Goal: Information Seeking & Learning: Learn about a topic

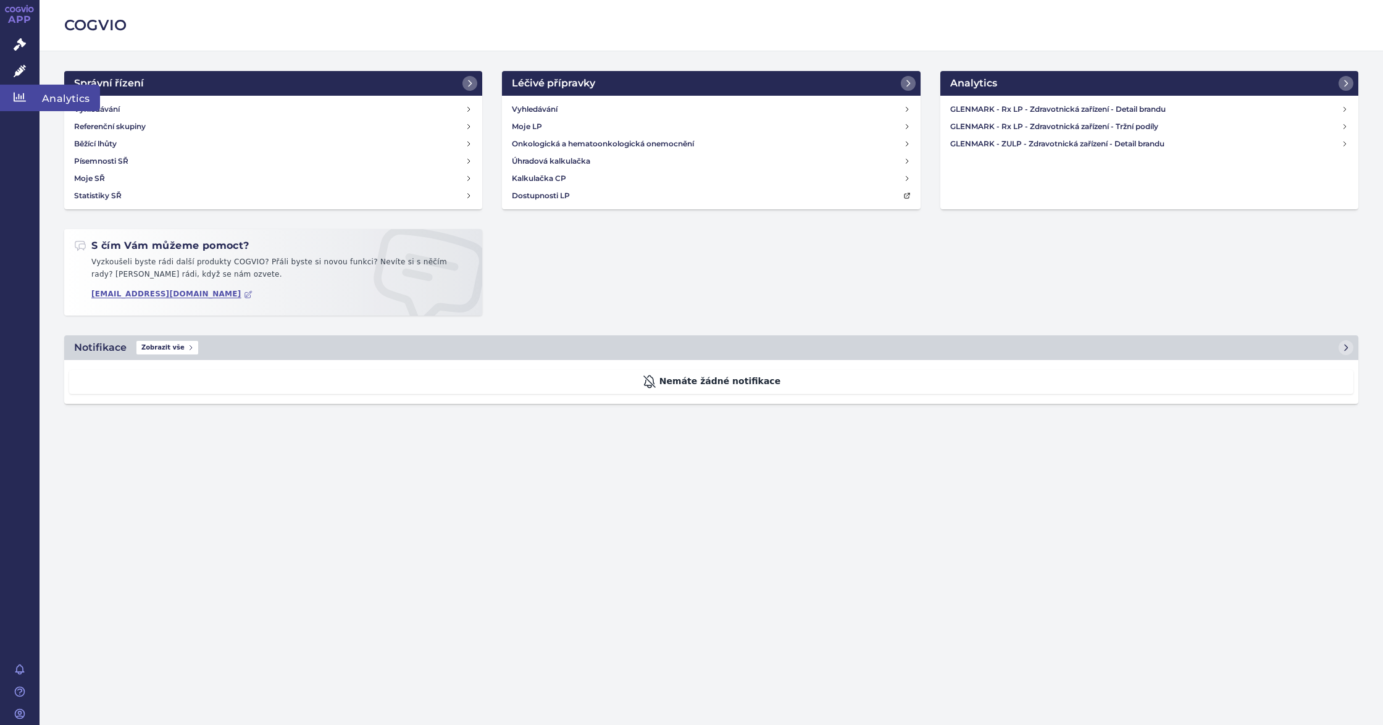
click at [20, 103] on icon at bounding box center [20, 97] width 12 height 12
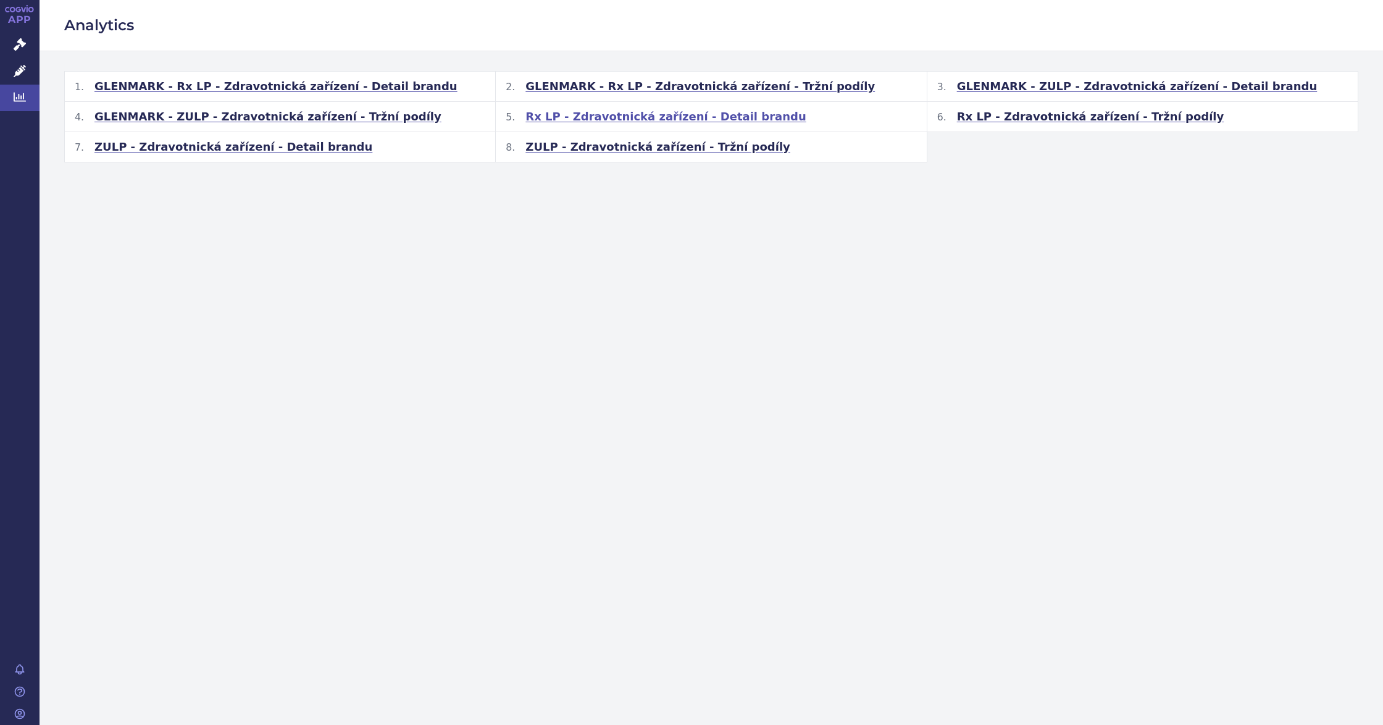
click at [657, 117] on span "Rx LP - Zdravotnická zařízení - Detail brandu" at bounding box center [665, 116] width 280 height 15
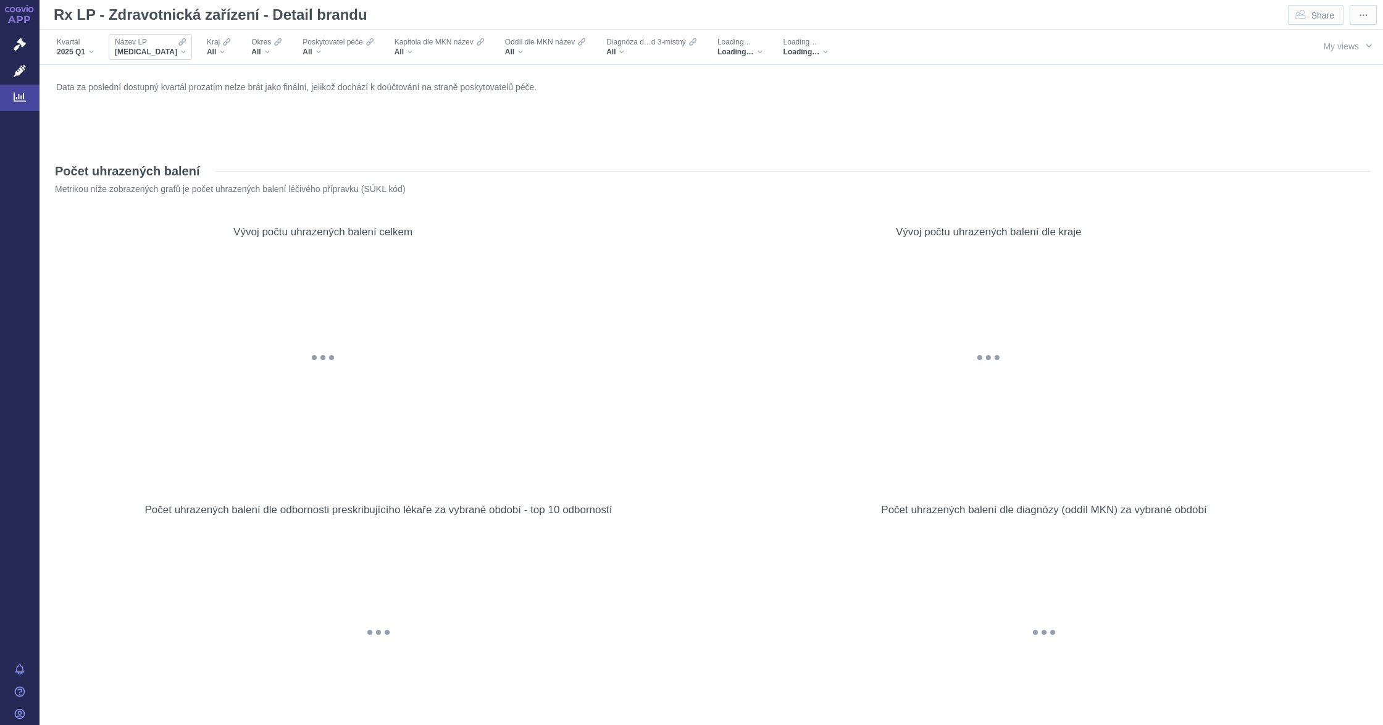
click at [158, 54] on div "Název LP [MEDICAL_DATA]" at bounding box center [150, 47] width 83 height 26
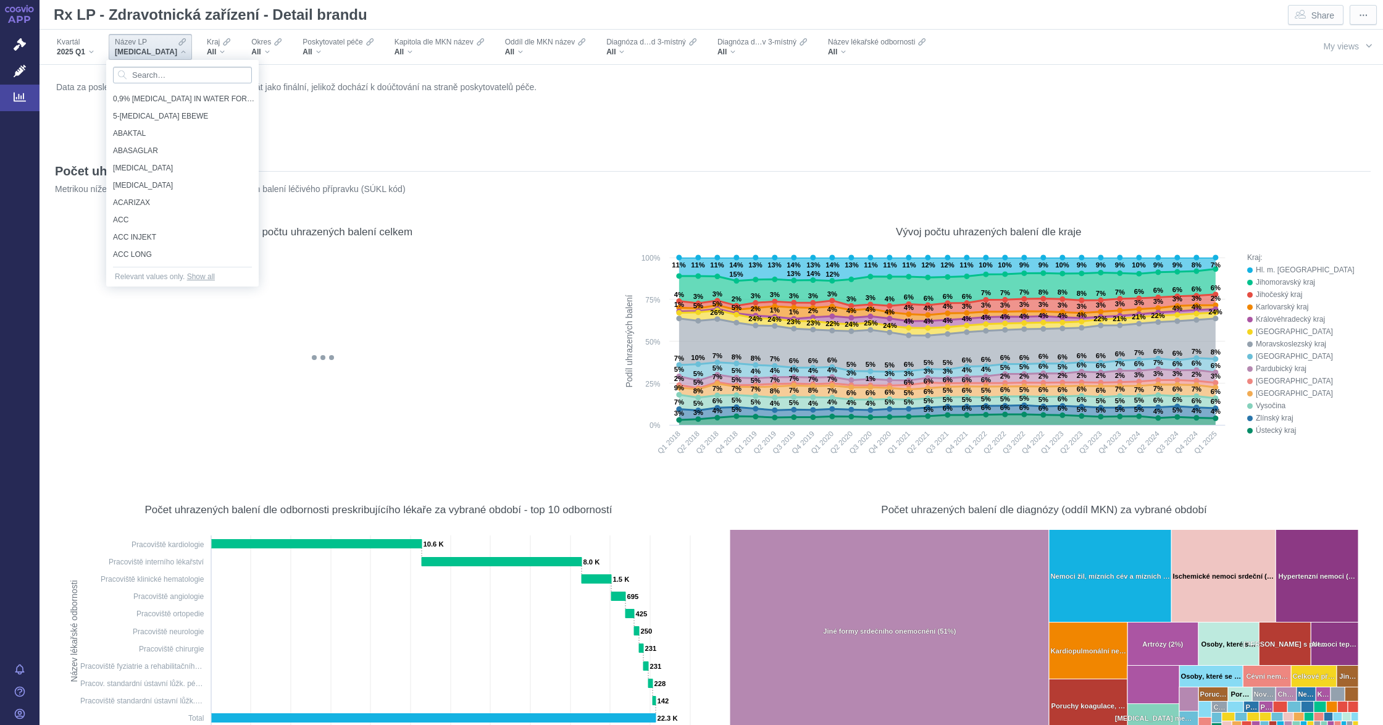
click at [159, 74] on input "Search attribute values" at bounding box center [182, 75] width 139 height 17
type input "magnos"
click at [173, 101] on span "MAGNOSOLV" at bounding box center [182, 99] width 139 height 14
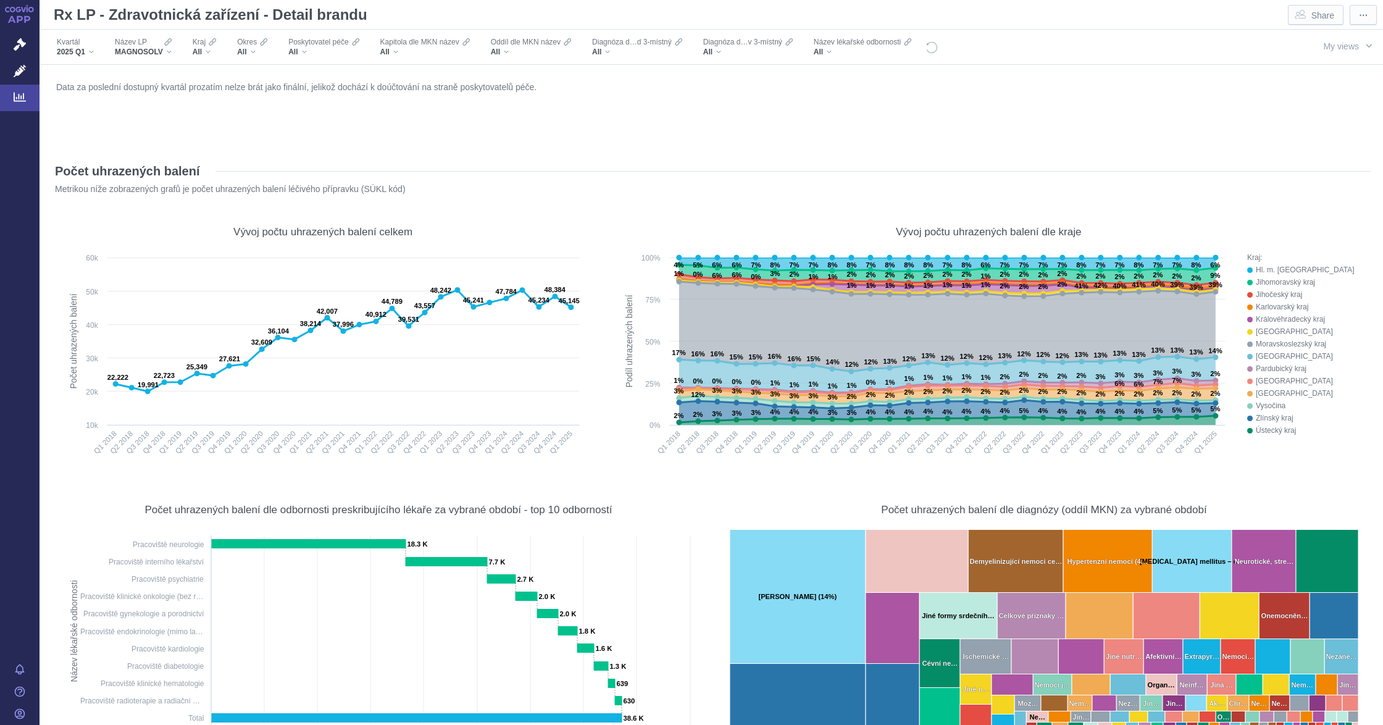
scroll to position [576, 0]
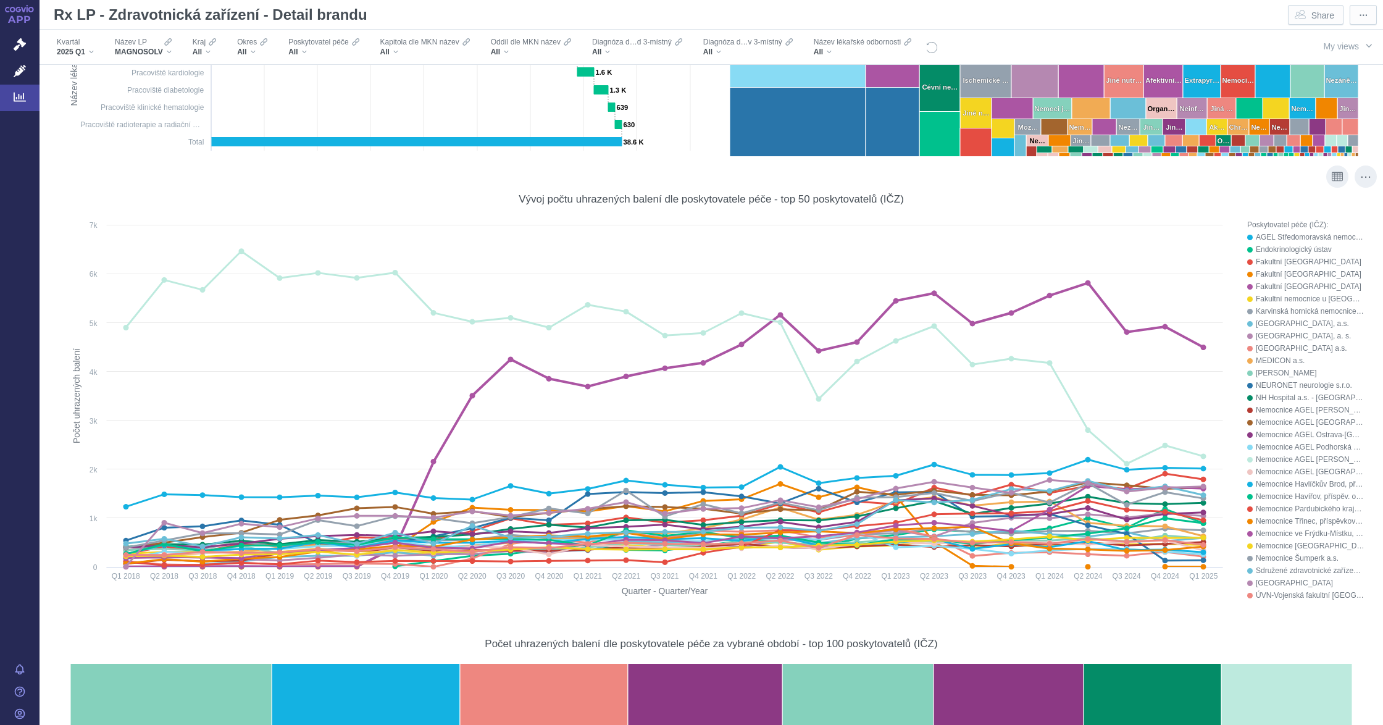
click at [1163, 325] on icon at bounding box center [1166, 327] width 6 height 6
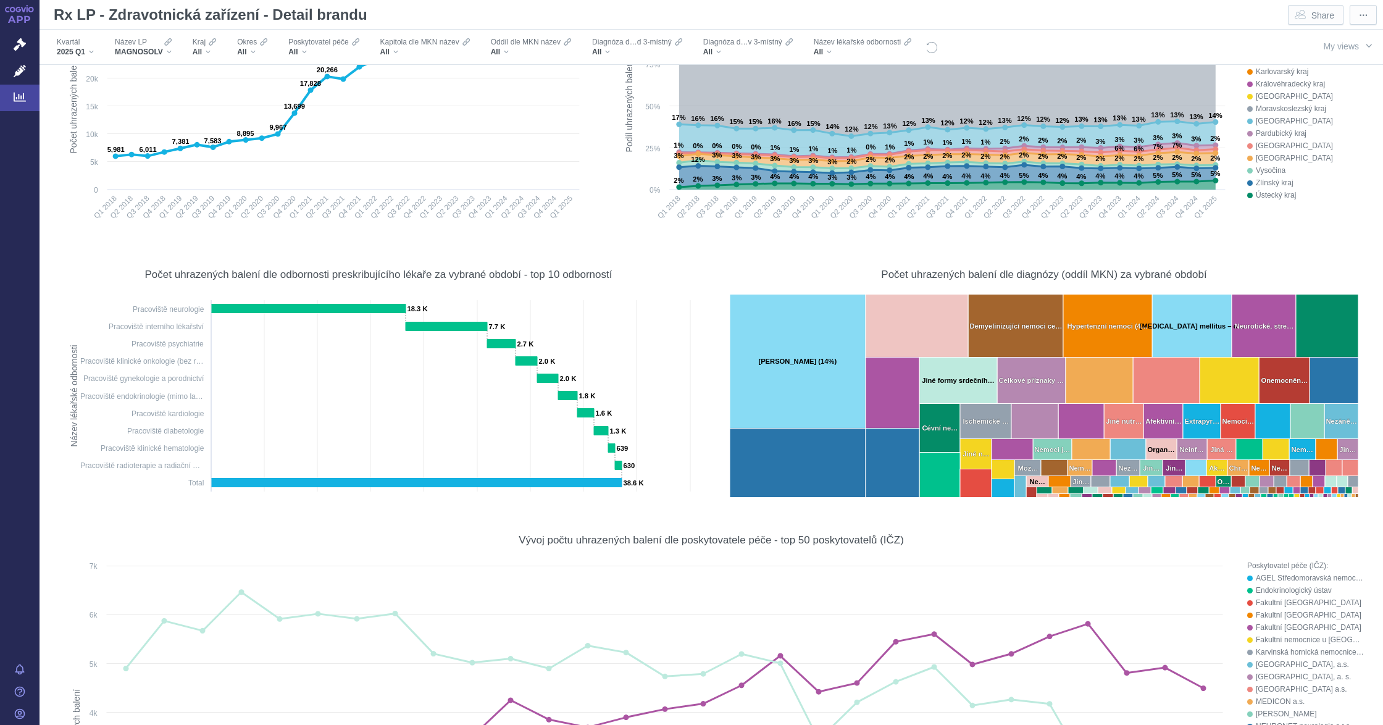
scroll to position [0, 0]
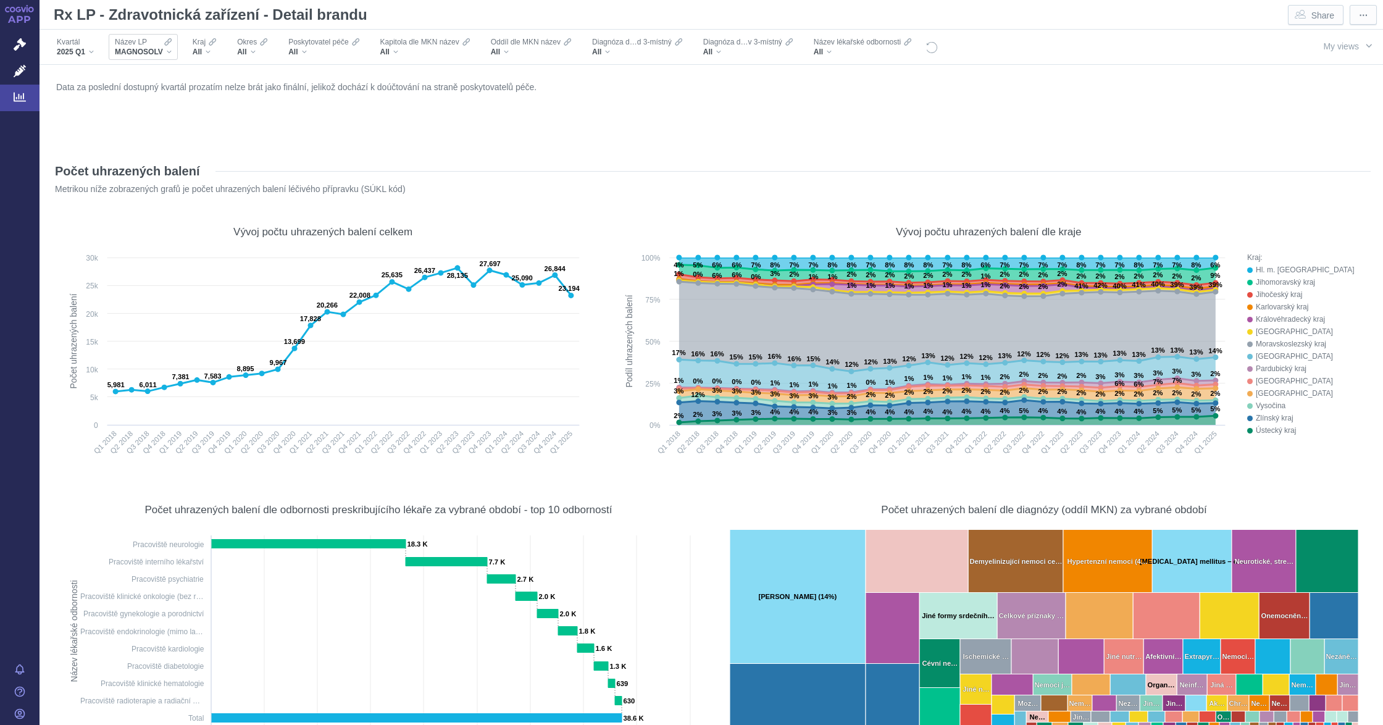
click at [170, 52] on div "MAGNOSOLV" at bounding box center [143, 52] width 57 height 10
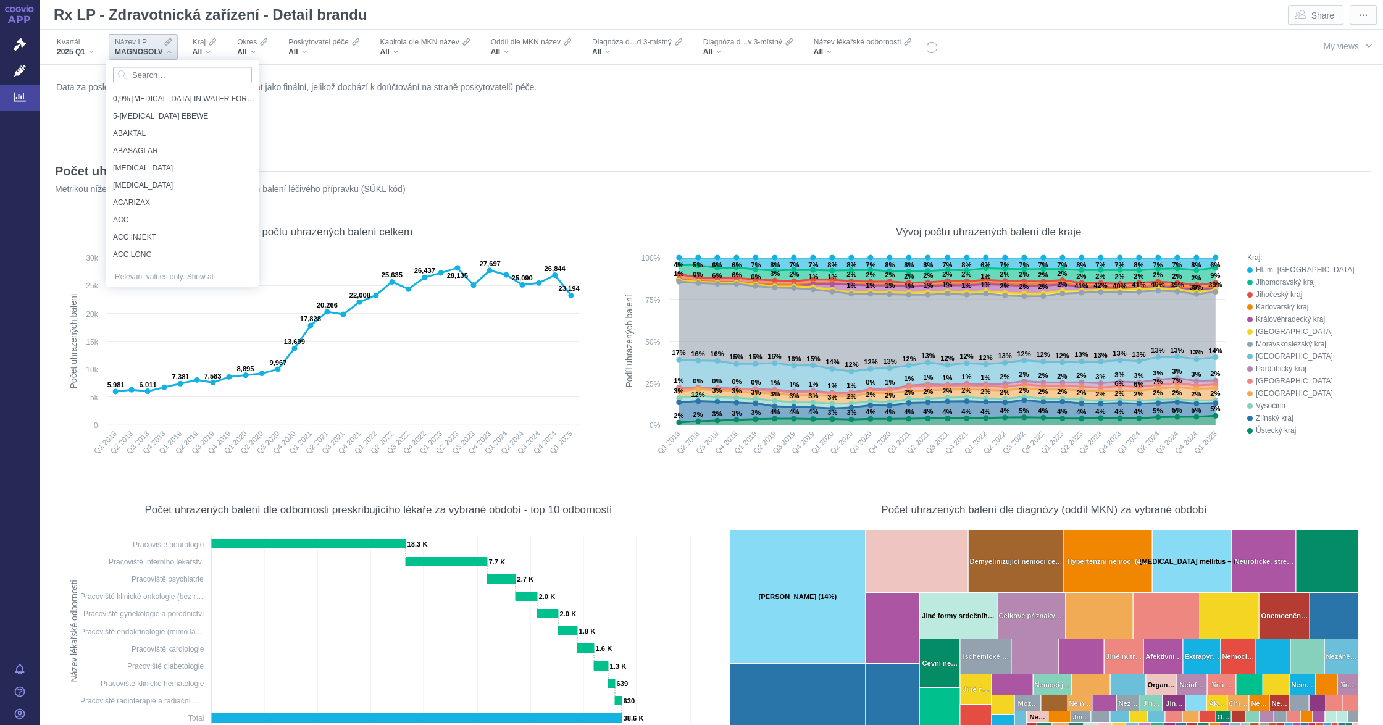
click at [159, 70] on input "Search attribute values" at bounding box center [182, 75] width 139 height 17
type input "temozo"
click at [198, 109] on span "TEMOZOLOMIDE GLENMARK" at bounding box center [177, 116] width 128 height 14
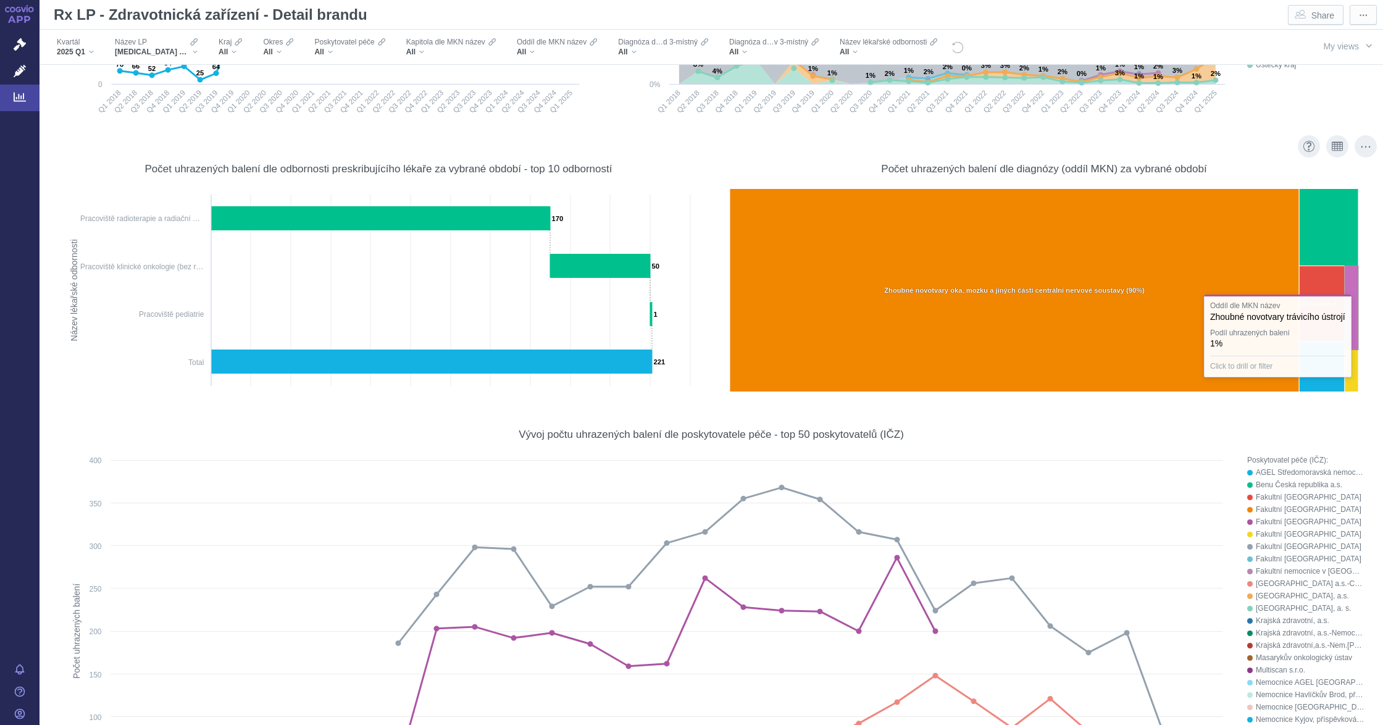
scroll to position [494, 0]
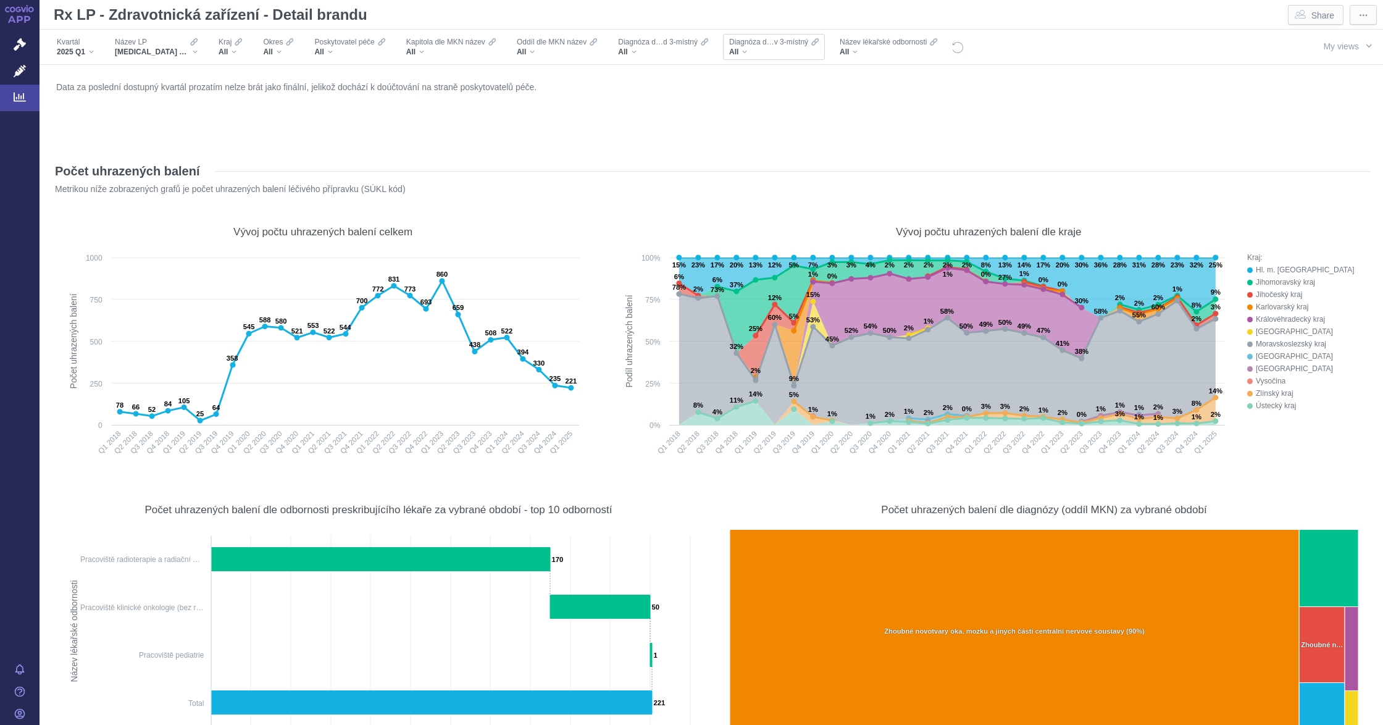
click at [744, 55] on div "All" at bounding box center [774, 52] width 90 height 10
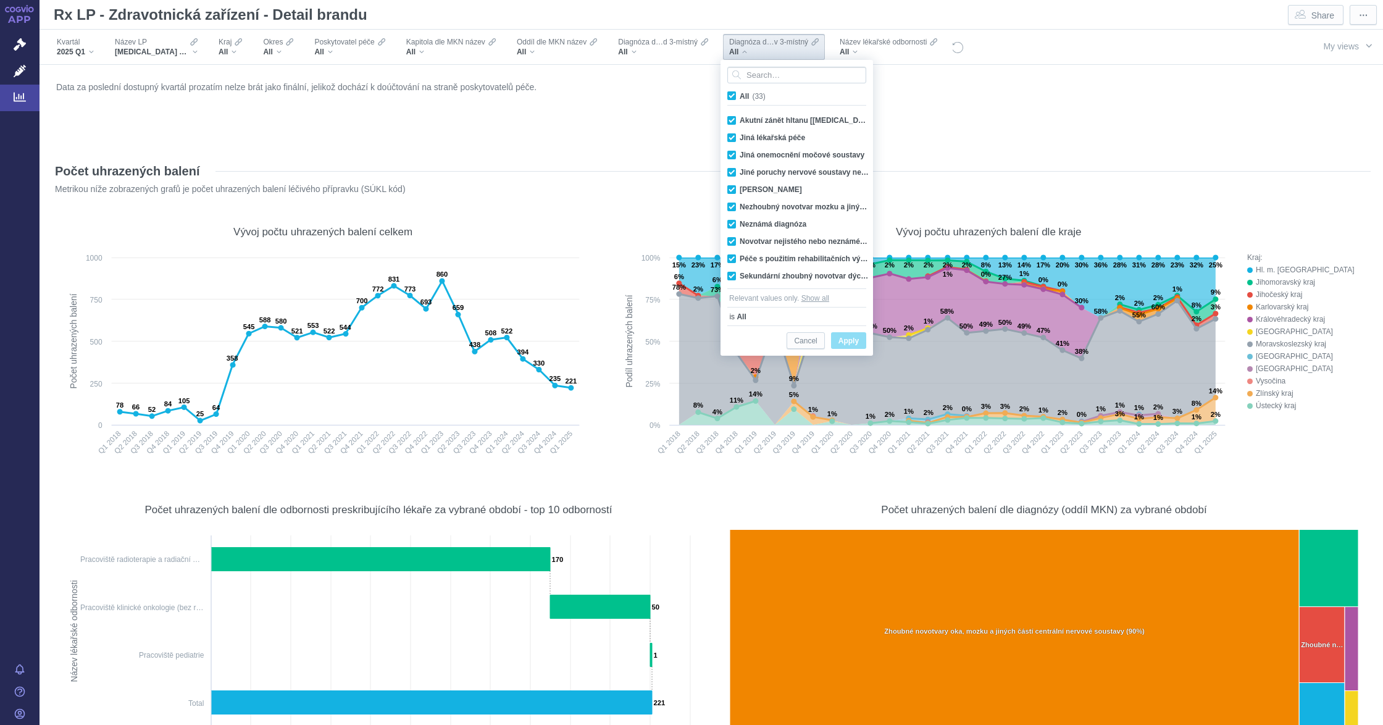
click at [744, 54] on div "All" at bounding box center [774, 52] width 90 height 10
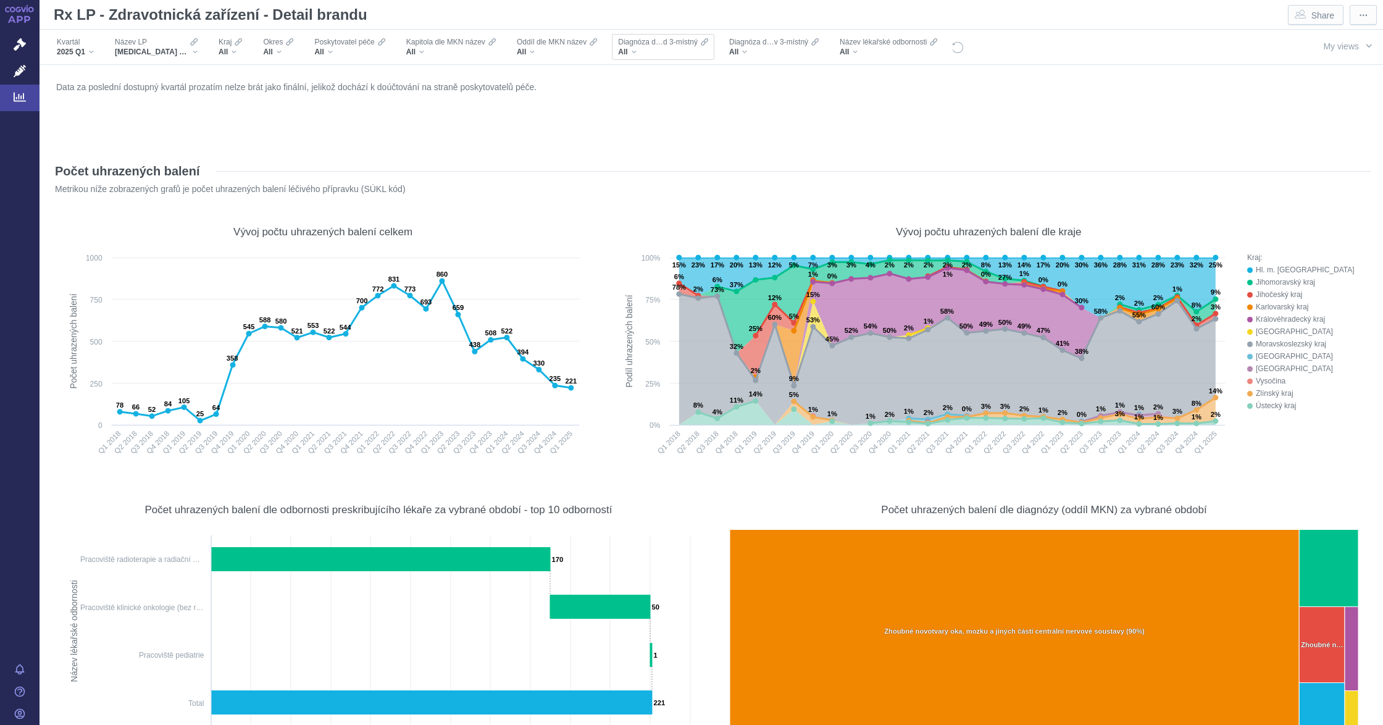
click at [645, 56] on div "All" at bounding box center [663, 52] width 90 height 10
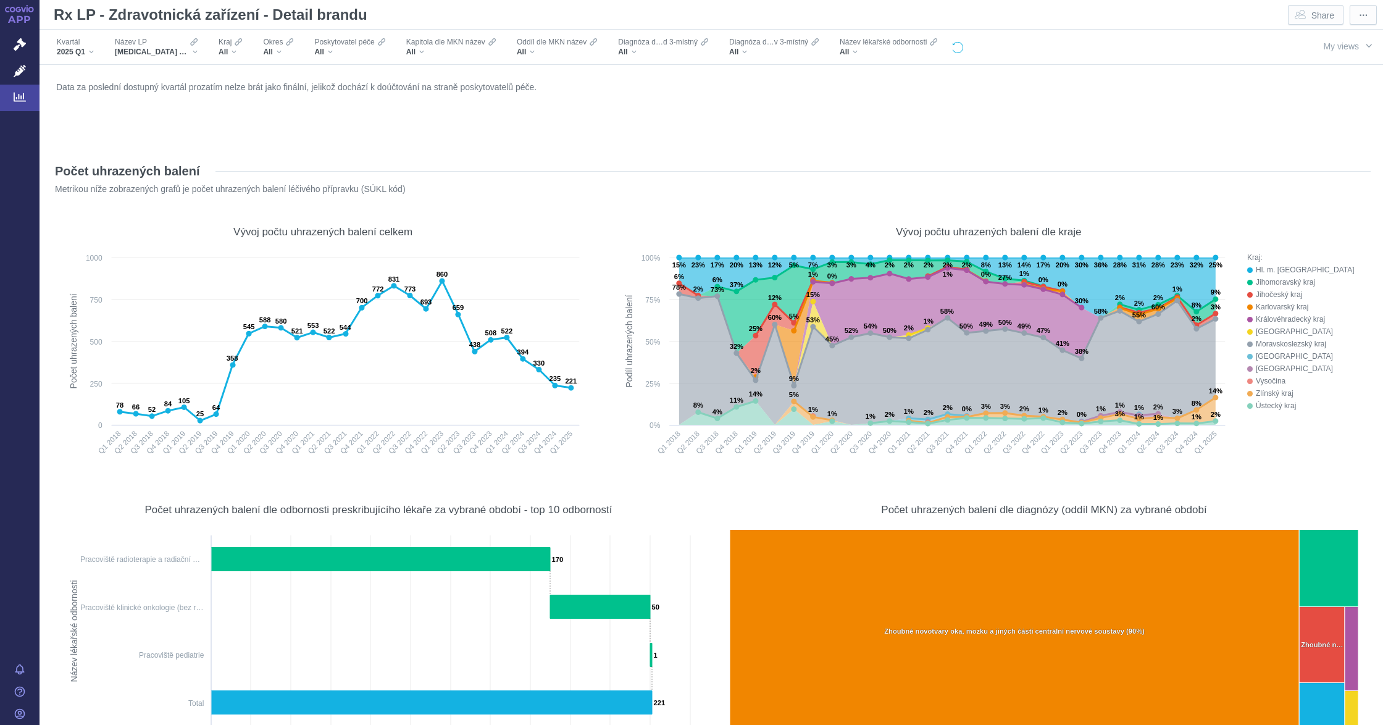
click at [952, 48] on icon "Reset all filters" at bounding box center [958, 47] width 12 height 12
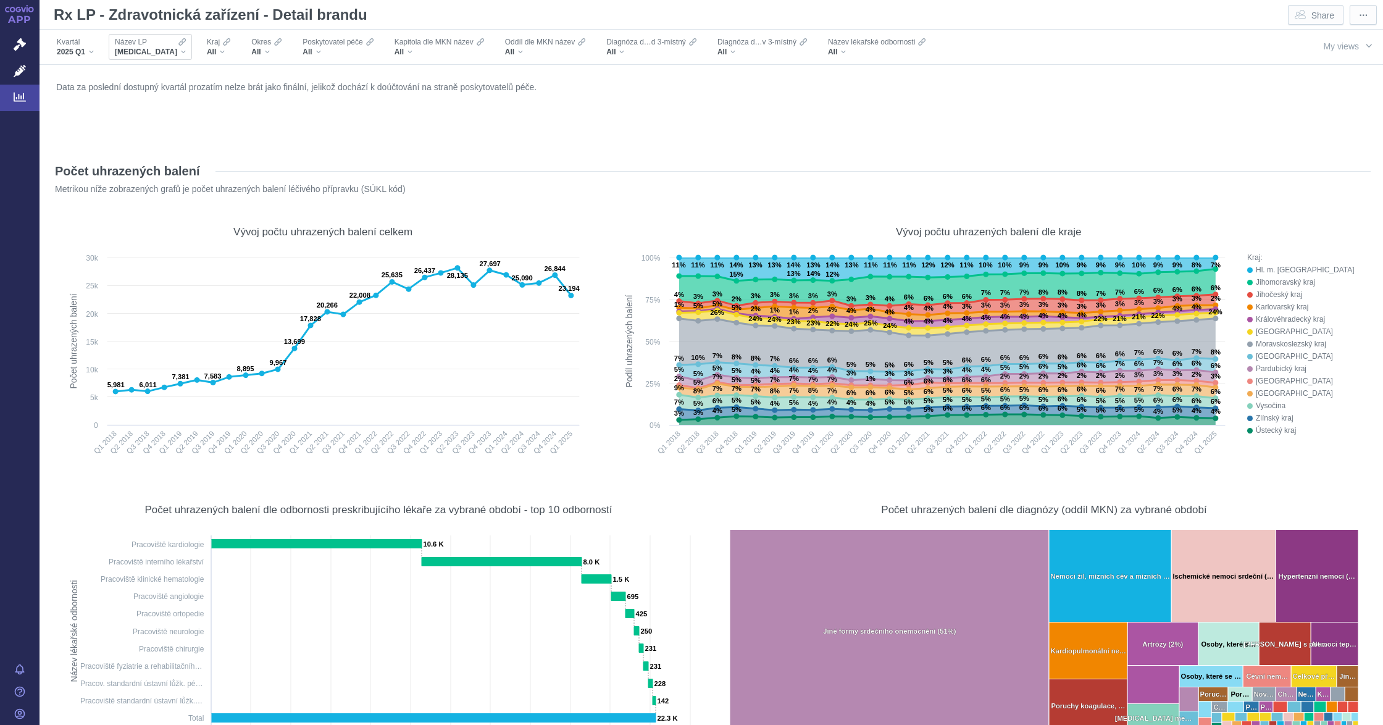
click at [156, 56] on div "XARELTO" at bounding box center [150, 52] width 71 height 10
click at [158, 54] on div "Název LP XARELTO" at bounding box center [150, 47] width 83 height 26
click at [156, 54] on div "XARELTO" at bounding box center [150, 52] width 71 height 10
click at [154, 54] on div "XARELTO" at bounding box center [150, 52] width 71 height 10
click at [159, 54] on div "Název LP XARELTO" at bounding box center [150, 47] width 83 height 26
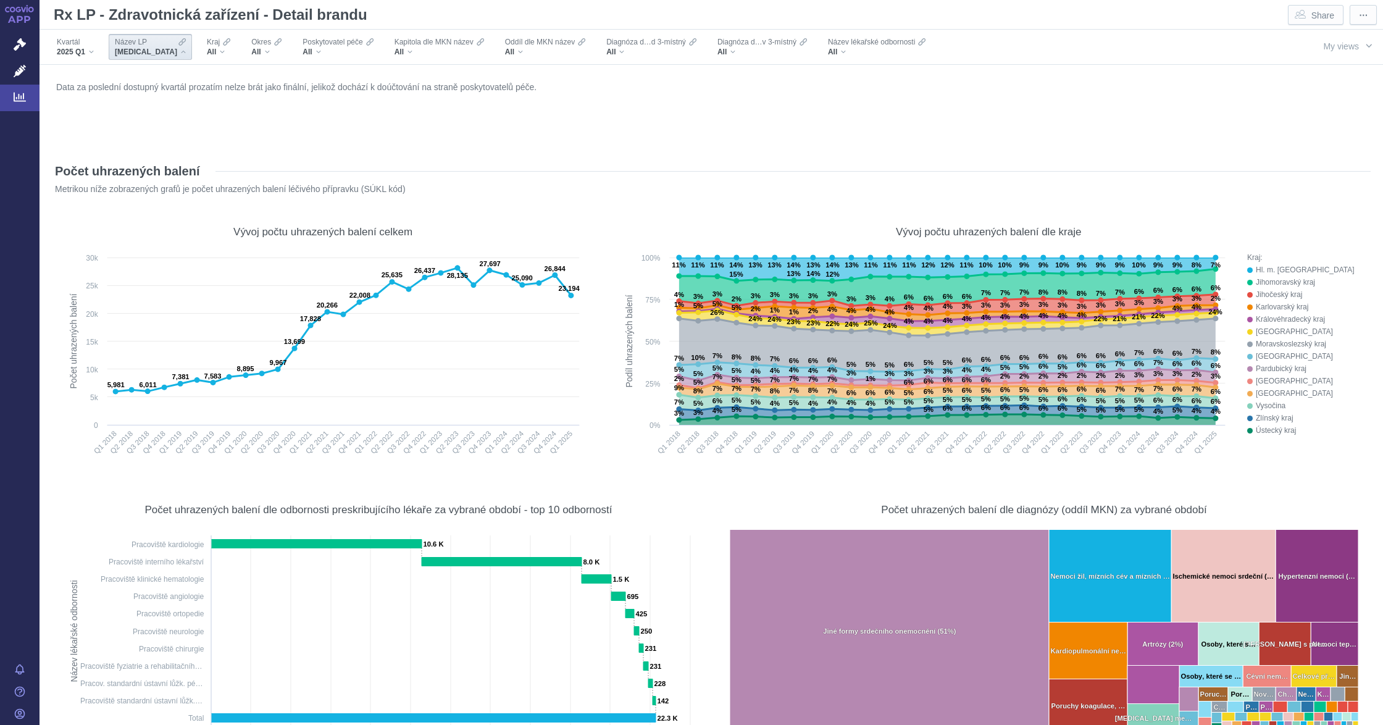
click at [159, 54] on div "Název LP XARELTO" at bounding box center [150, 47] width 83 height 26
click at [161, 46] on div "Název LP XARELTO" at bounding box center [150, 47] width 83 height 26
click at [161, 57] on div "Název LP XARELTO" at bounding box center [150, 47] width 83 height 26
click at [206, 119] on div "Data za poslední dostupný kvartál prozatím nelze brát jako finální, jelikož doc…" at bounding box center [711, 110] width 1316 height 65
click at [132, 46] on span "Název LP" at bounding box center [131, 42] width 32 height 10
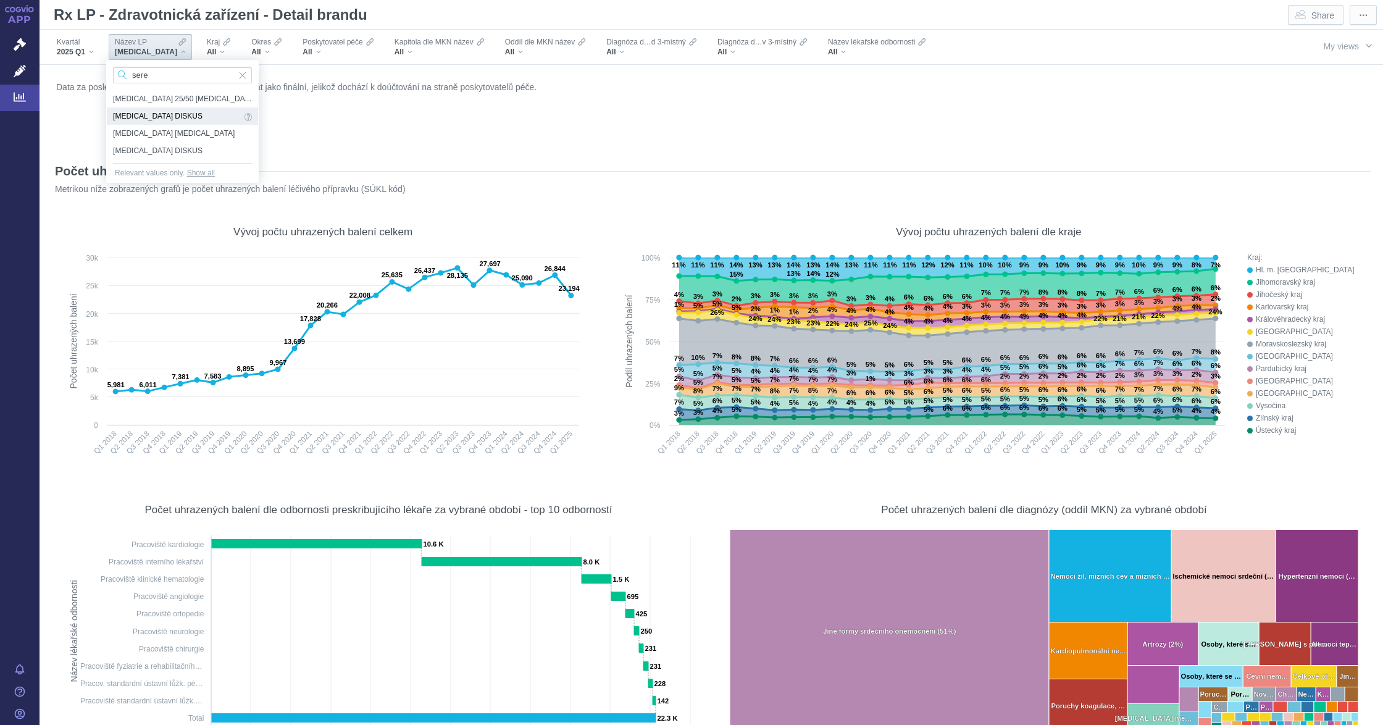
type input "sere"
click at [177, 109] on span "SERETIDE DISKUS" at bounding box center [177, 116] width 128 height 14
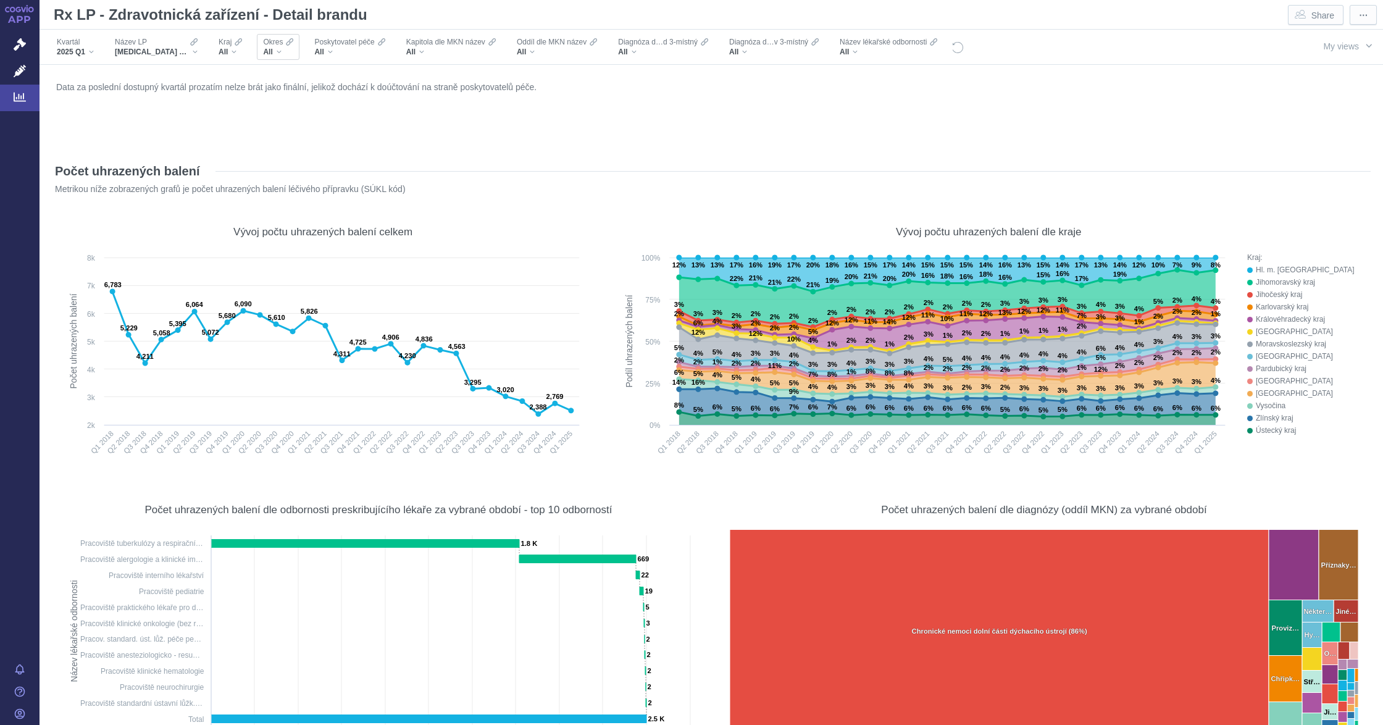
click at [270, 49] on div "All" at bounding box center [278, 52] width 30 height 10
click at [272, 55] on div "All" at bounding box center [278, 52] width 30 height 10
click at [273, 55] on div "All" at bounding box center [278, 52] width 30 height 10
type input "hrade"
click at [296, 138] on div "Jindřichův Hradec Only" at bounding box center [323, 137] width 151 height 17
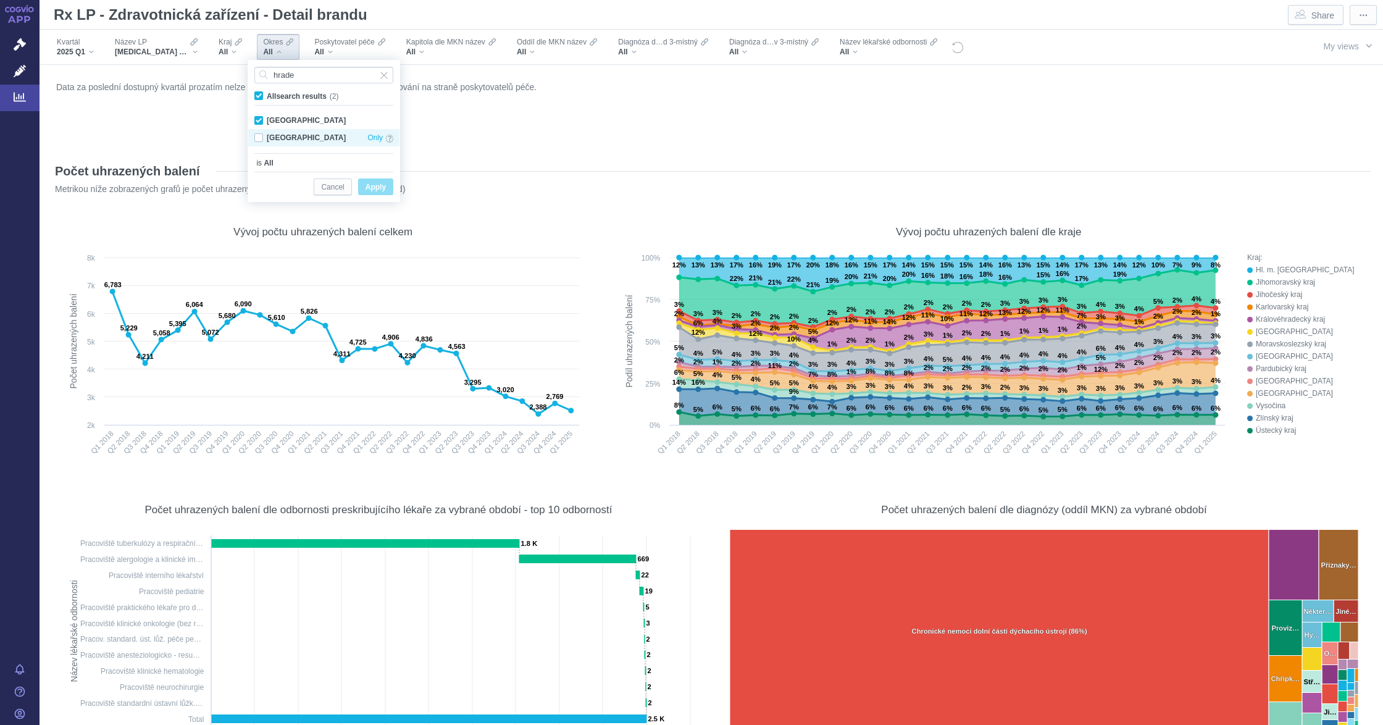
checkbox input "false"
click at [379, 114] on span "Only" at bounding box center [374, 121] width 15 height 14
click at [375, 191] on span "Apply" at bounding box center [376, 187] width 20 height 15
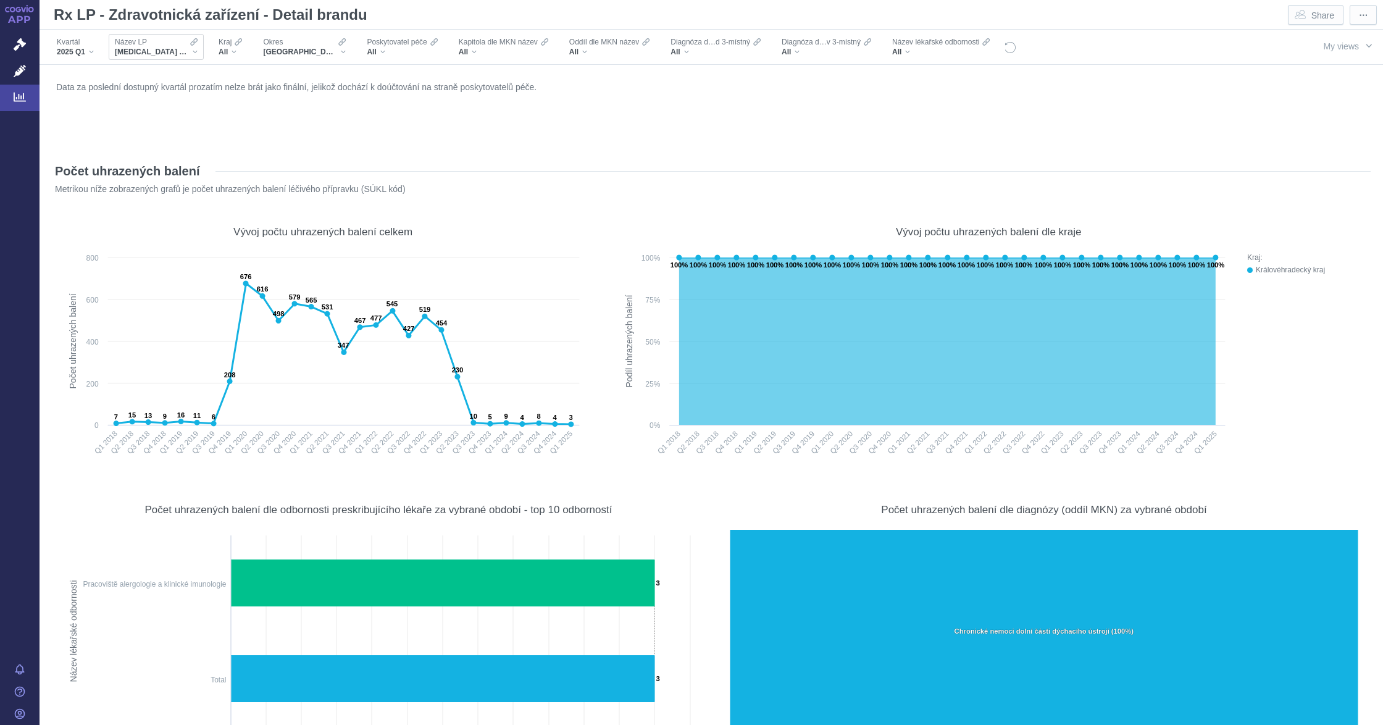
click at [184, 55] on div "SERETIDE DISKUS" at bounding box center [156, 52] width 83 height 10
type input "temozolomide"
click at [205, 110] on span "TEMOZOLOMIDE GLENMARK" at bounding box center [177, 116] width 128 height 14
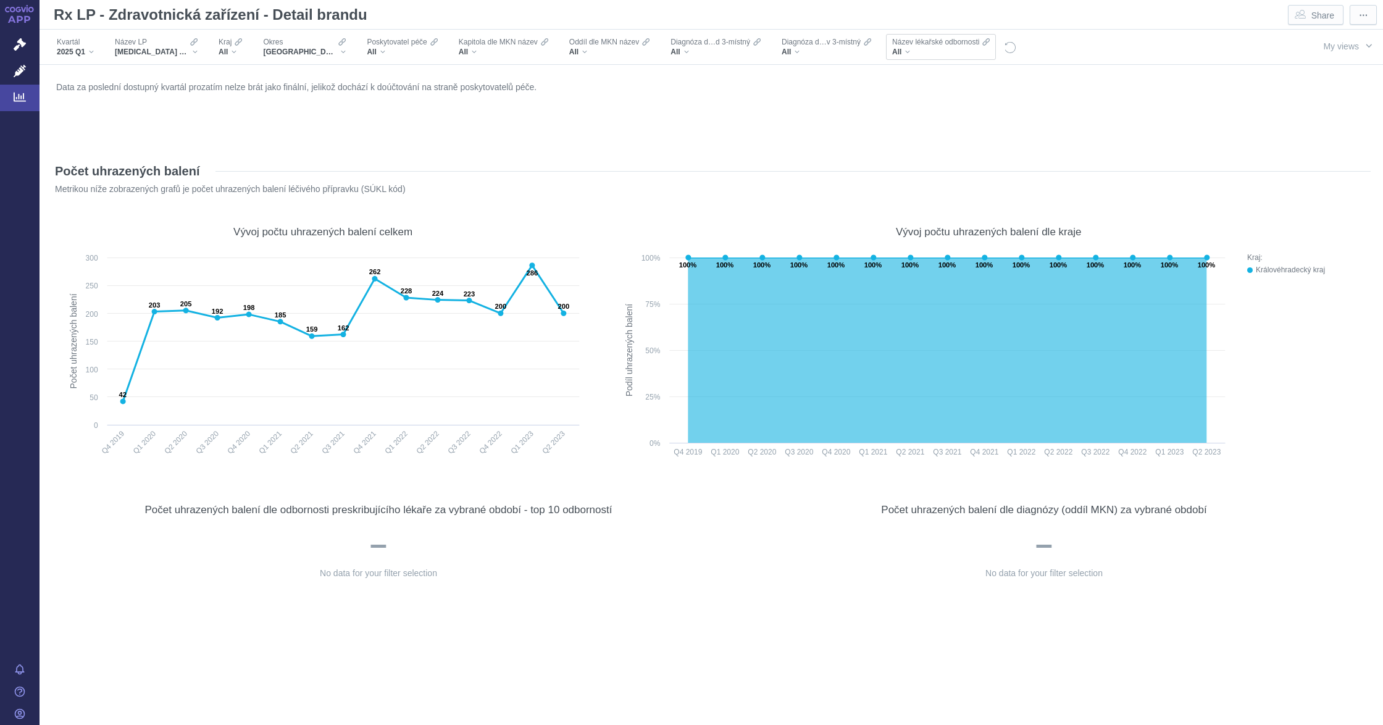
click at [910, 48] on div "All" at bounding box center [941, 52] width 98 height 10
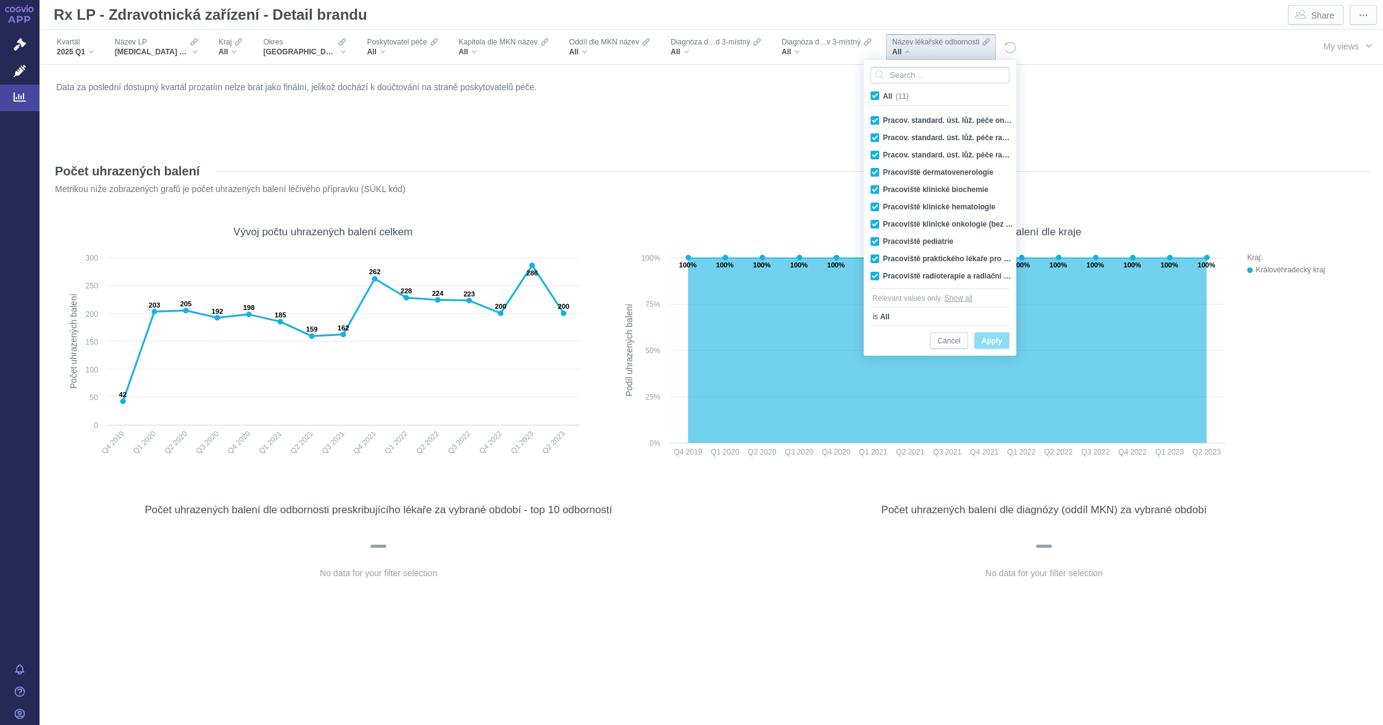
scroll to position [17, 0]
click at [1045, 174] on div "Počet uhrazených balení" at bounding box center [711, 171] width 1319 height 20
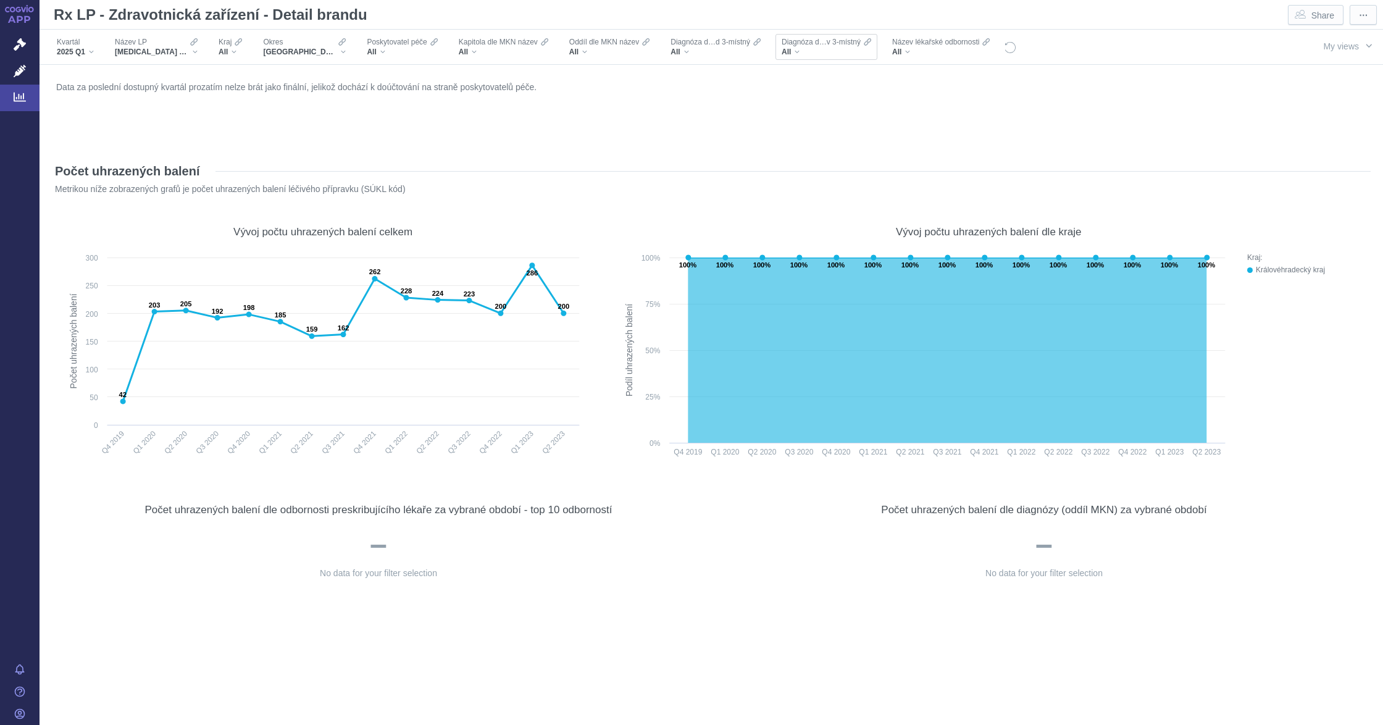
click at [840, 52] on div "All" at bounding box center [827, 52] width 90 height 10
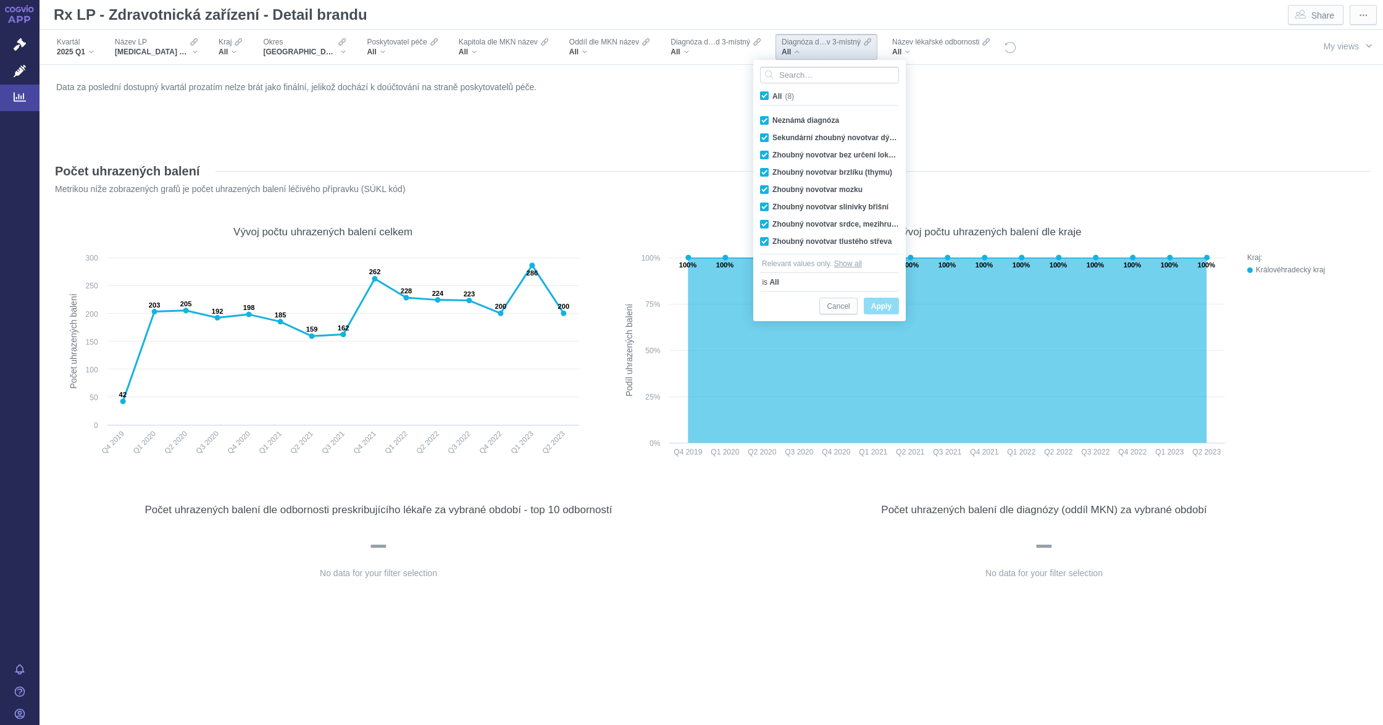
click at [949, 157] on div "Počet uhrazených balení Metrikou níže zobrazených grafů je počet uhrazených bal…" at bounding box center [711, 177] width 1319 height 53
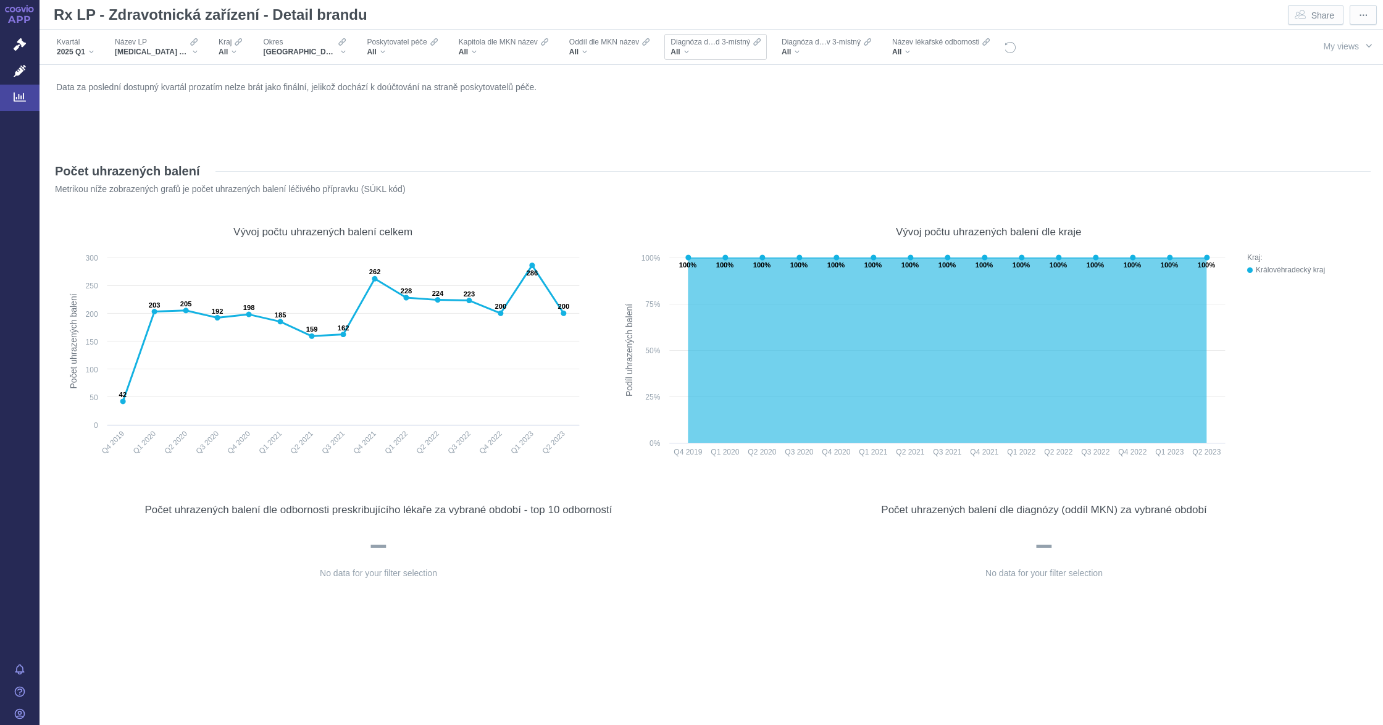
click at [736, 54] on div "All" at bounding box center [716, 52] width 90 height 10
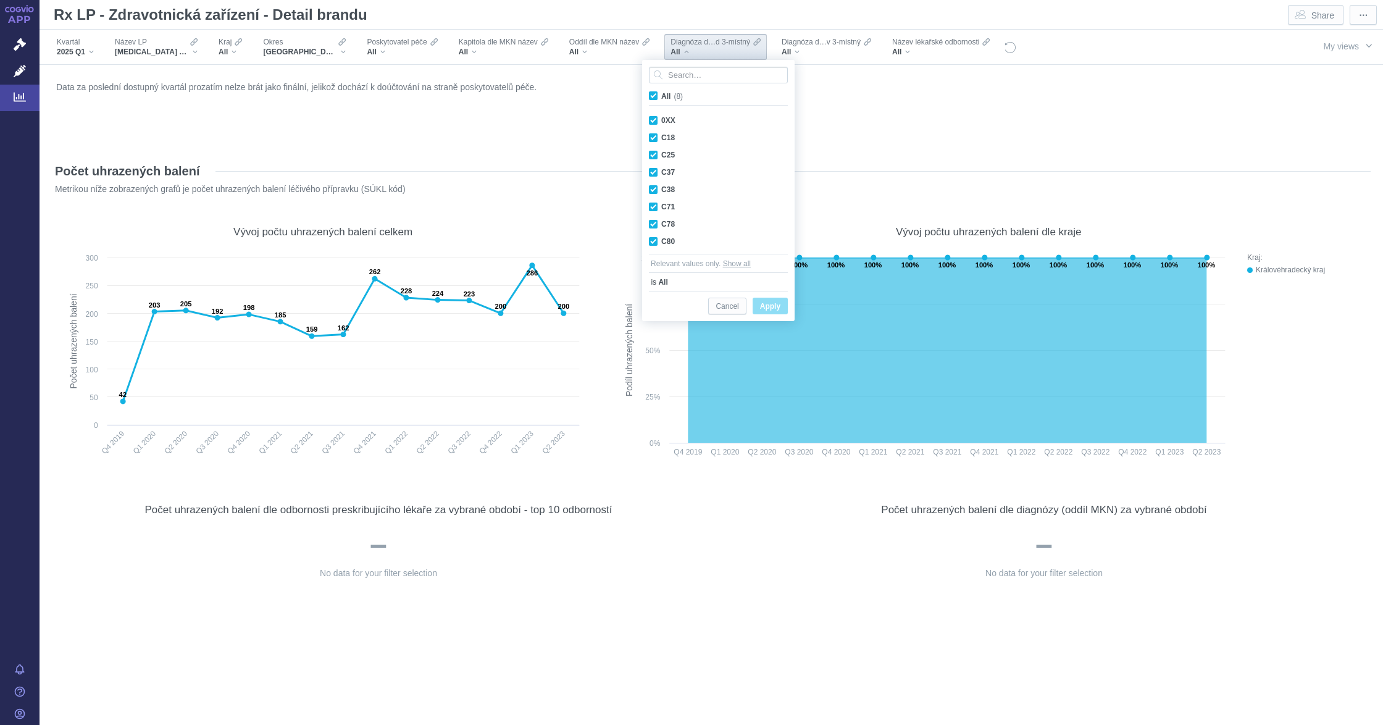
click at [991, 138] on div "Data za poslední dostupný kvartál prozatím nelze brát jako finální, jelikož doc…" at bounding box center [711, 110] width 1316 height 65
